Goal: Navigation & Orientation: Find specific page/section

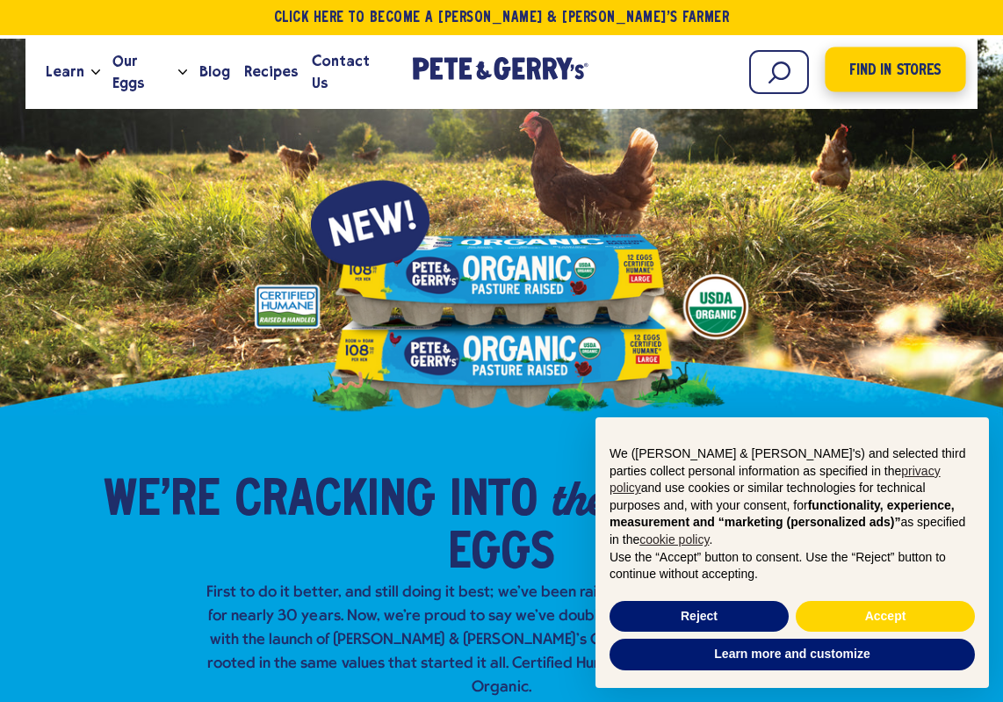
click at [900, 73] on span "Find in Stores" at bounding box center [895, 71] width 91 height 24
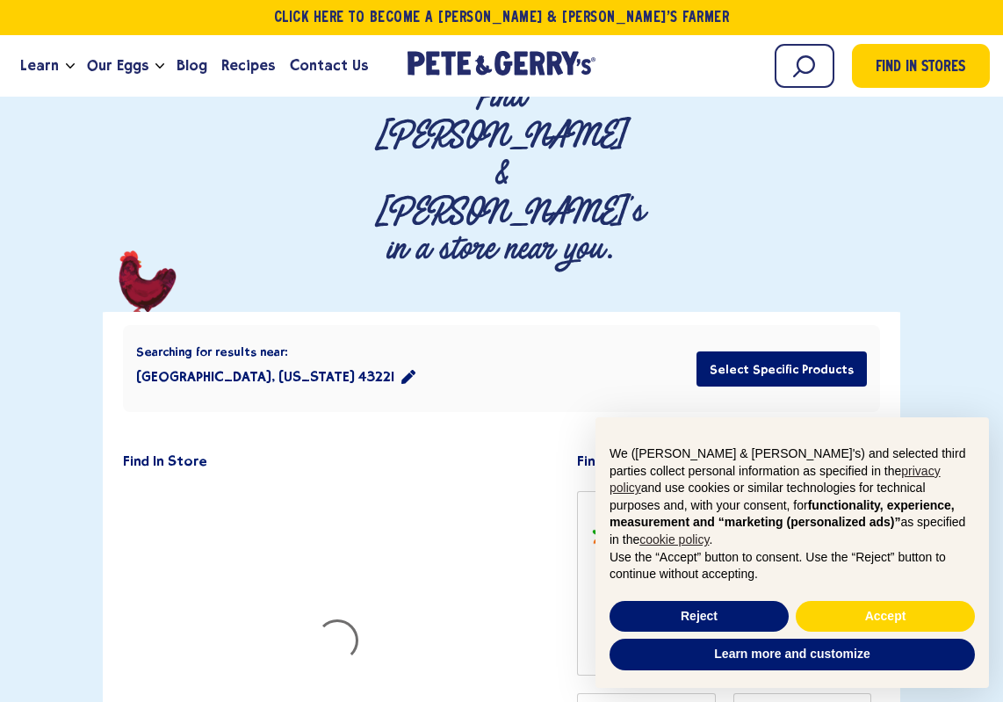
scroll to position [439, 0]
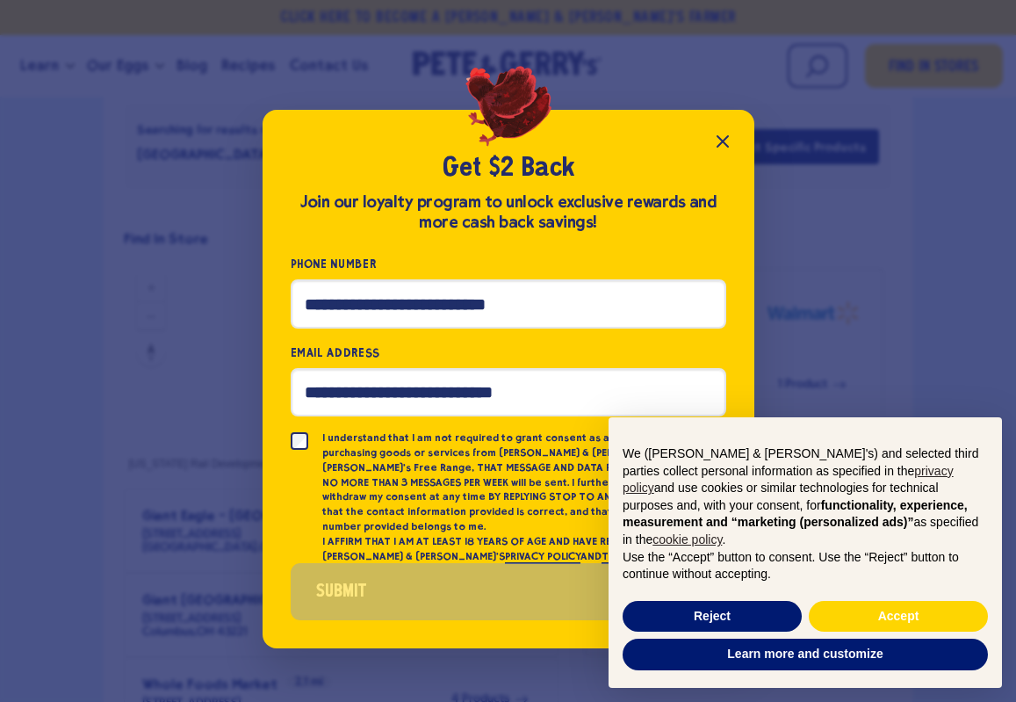
click at [723, 151] on icon "Close popup" at bounding box center [722, 141] width 21 height 21
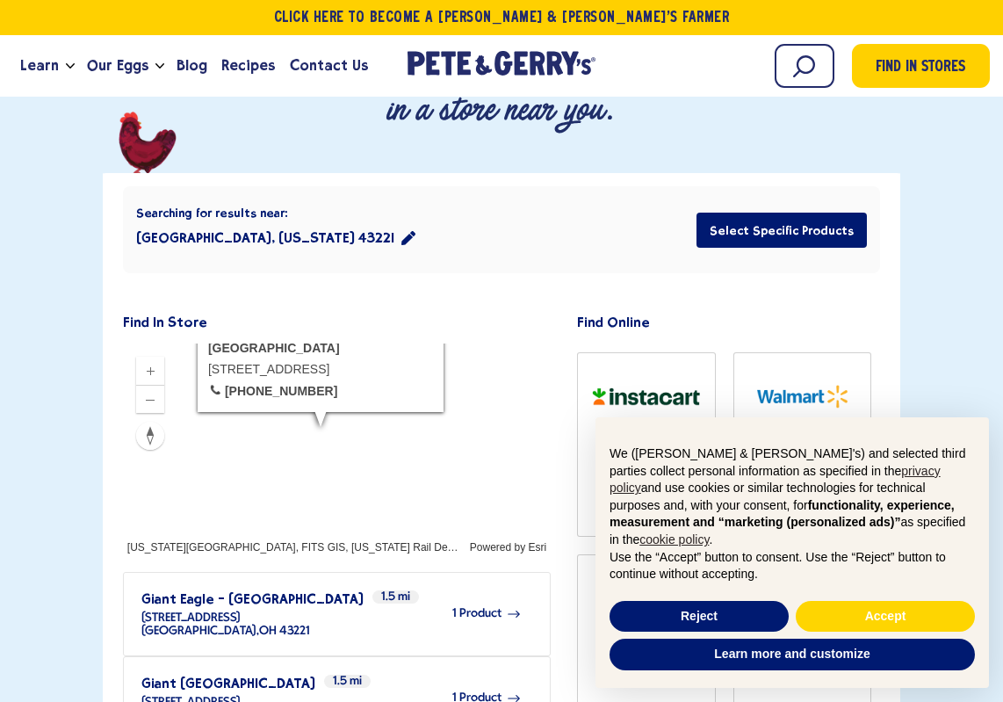
scroll to position [351, 0]
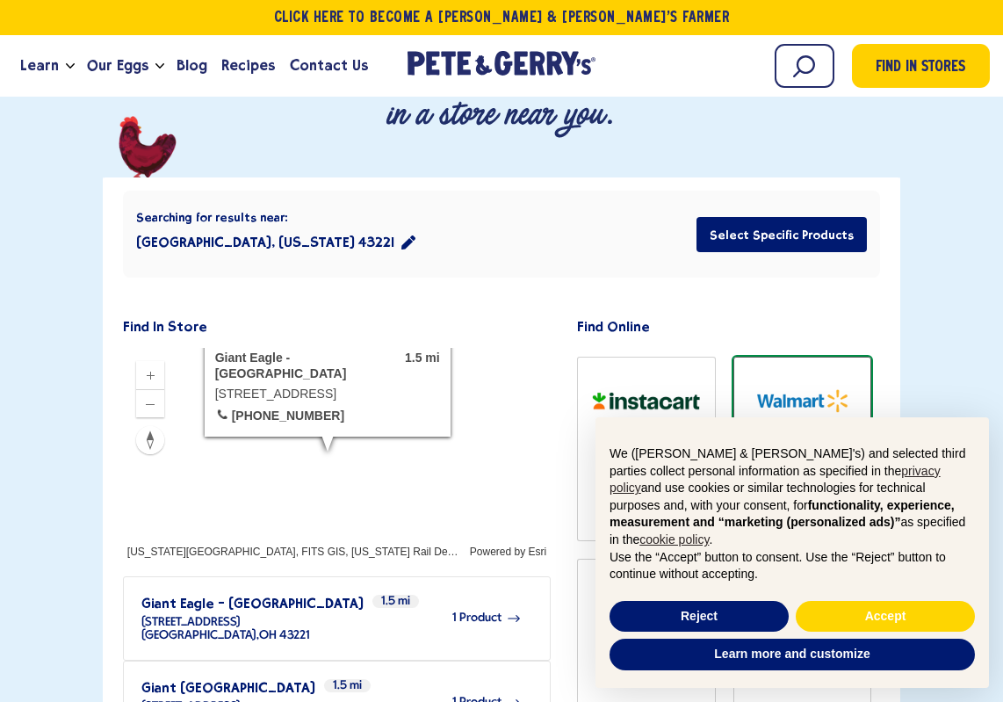
click at [791, 453] on span "1 Product" at bounding box center [792, 472] width 49 height 39
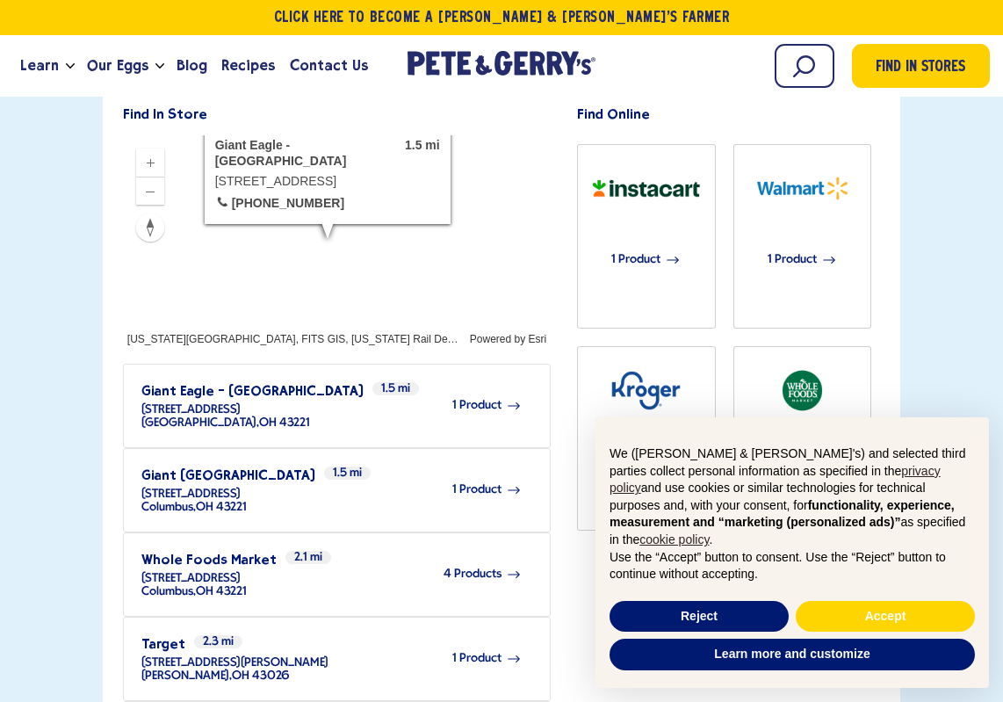
scroll to position [615, 0]
